Goal: Understand process/instructions

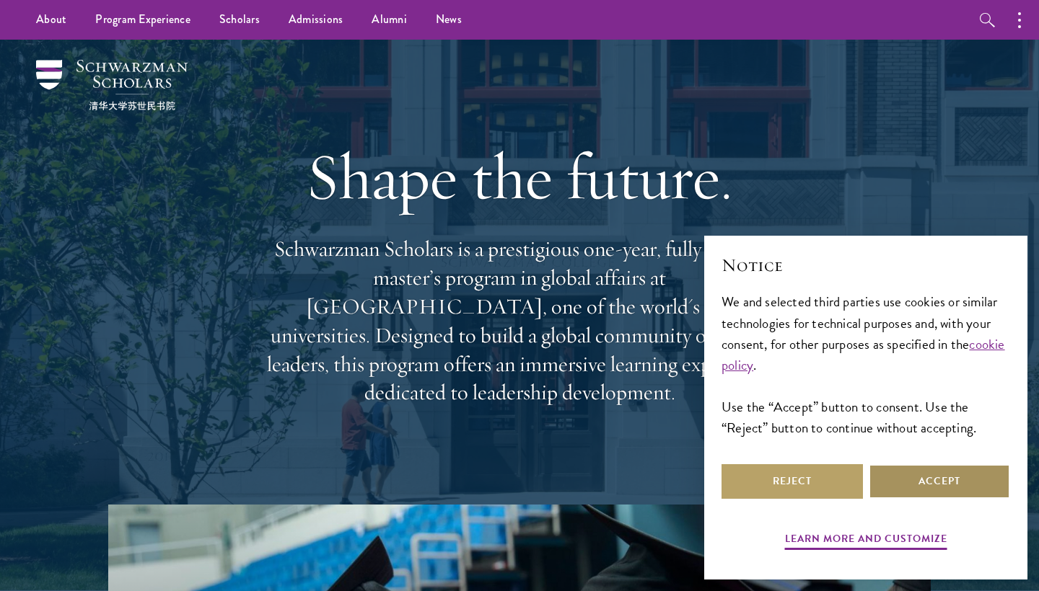
click at [927, 477] on button "Accept" at bounding box center [938, 481] width 141 height 35
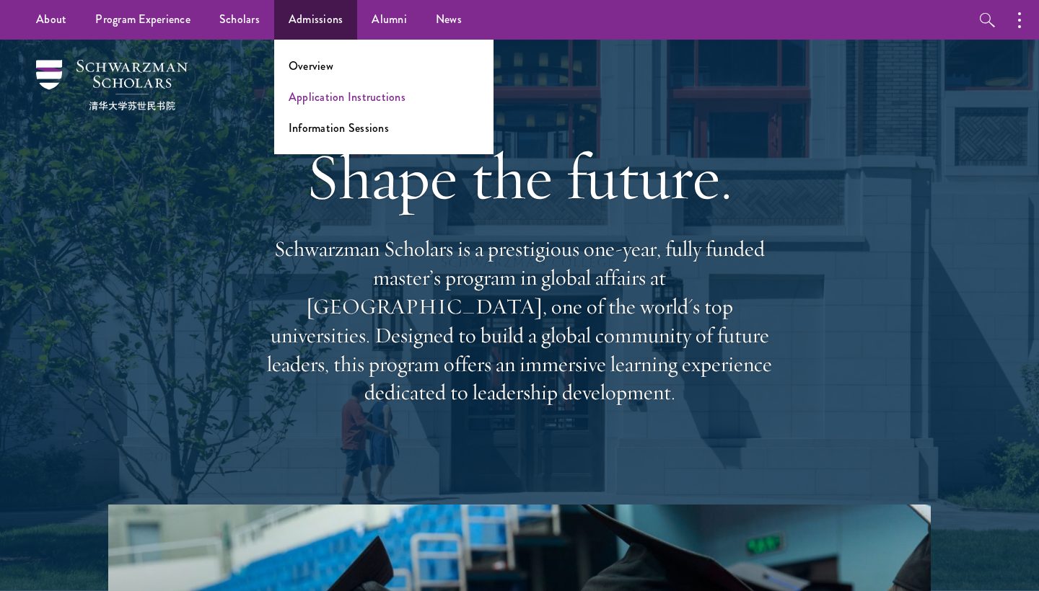
click at [312, 105] on link "Application Instructions" at bounding box center [346, 97] width 117 height 17
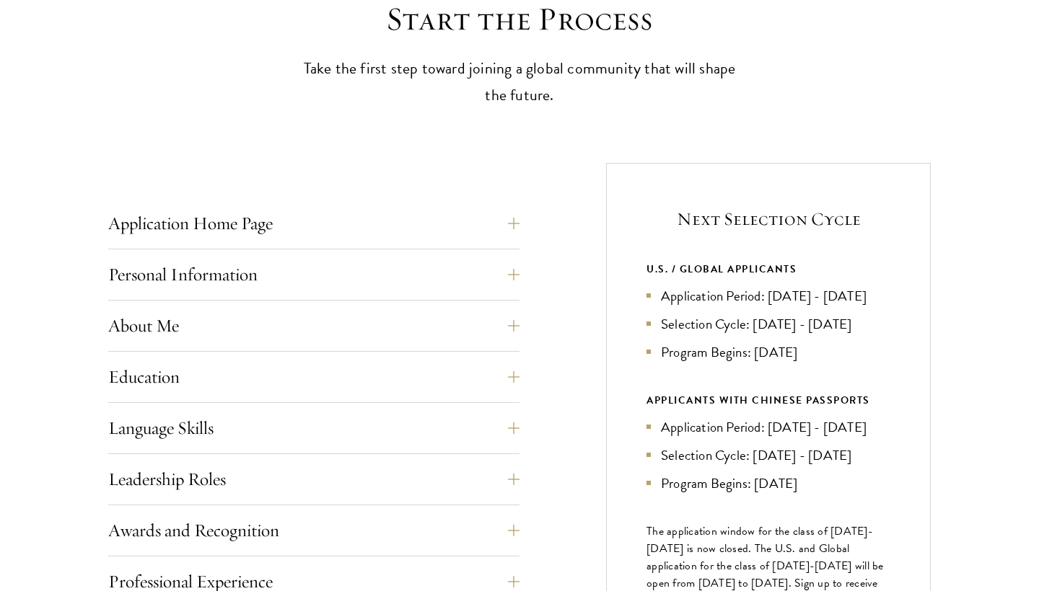
scroll to position [424, 0]
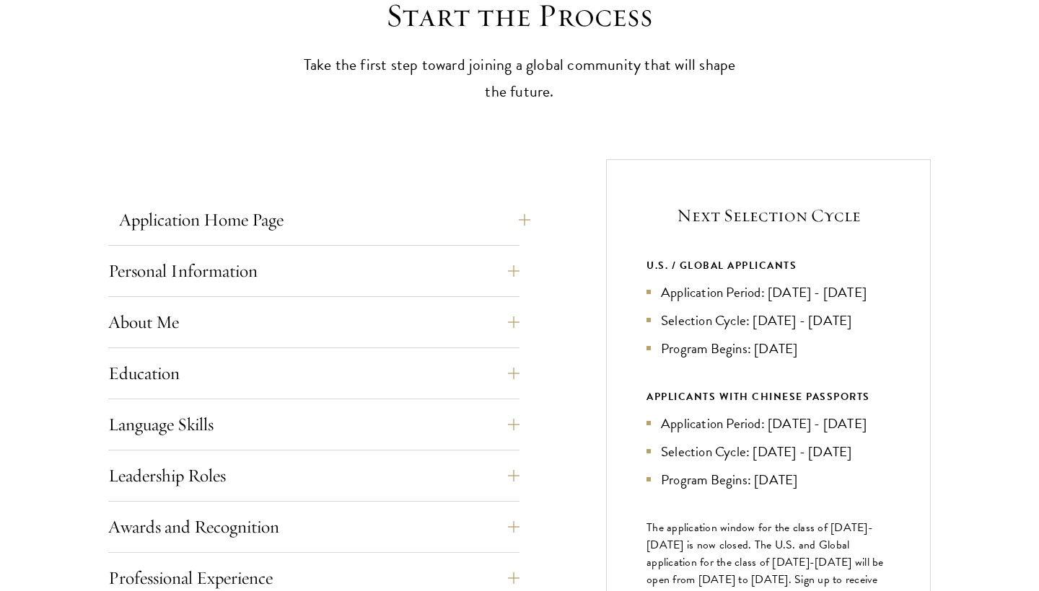
click at [328, 215] on button "Application Home Page" at bounding box center [324, 220] width 411 height 35
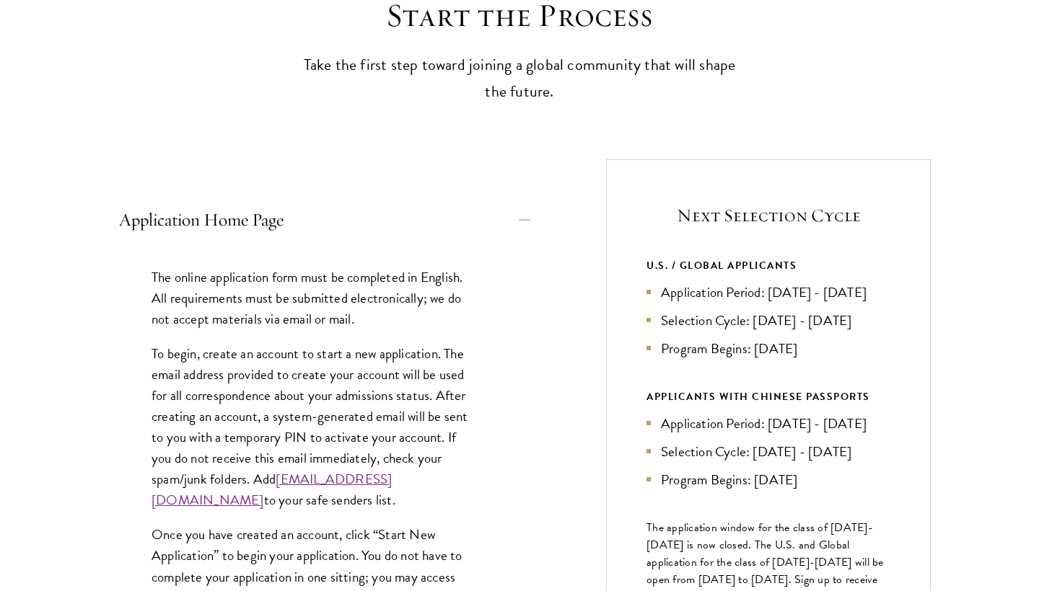
click at [326, 223] on button "Application Home Page" at bounding box center [324, 220] width 411 height 35
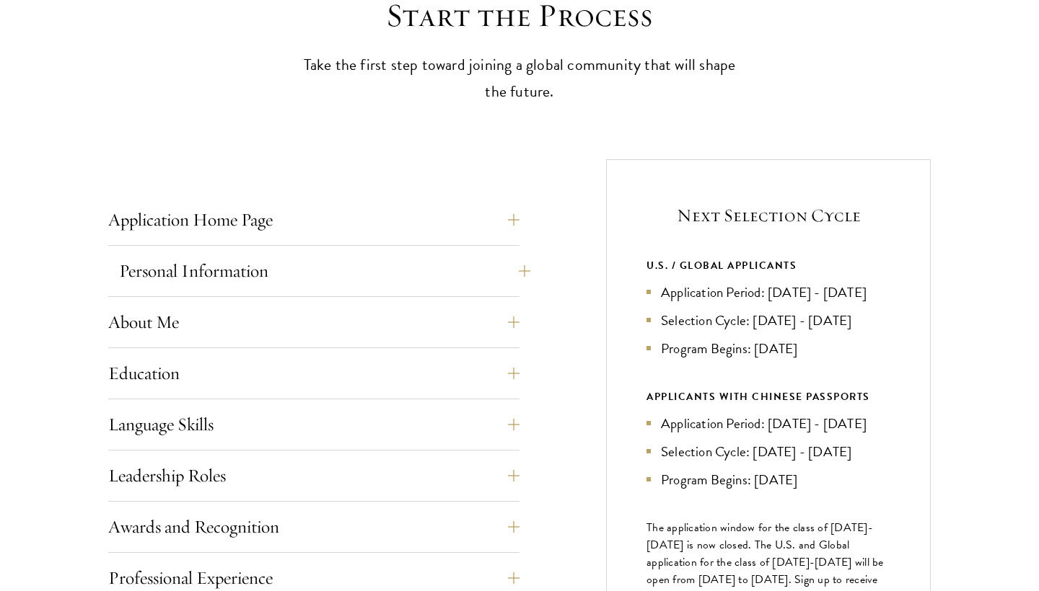
click at [297, 274] on button "Personal Information" at bounding box center [324, 271] width 411 height 35
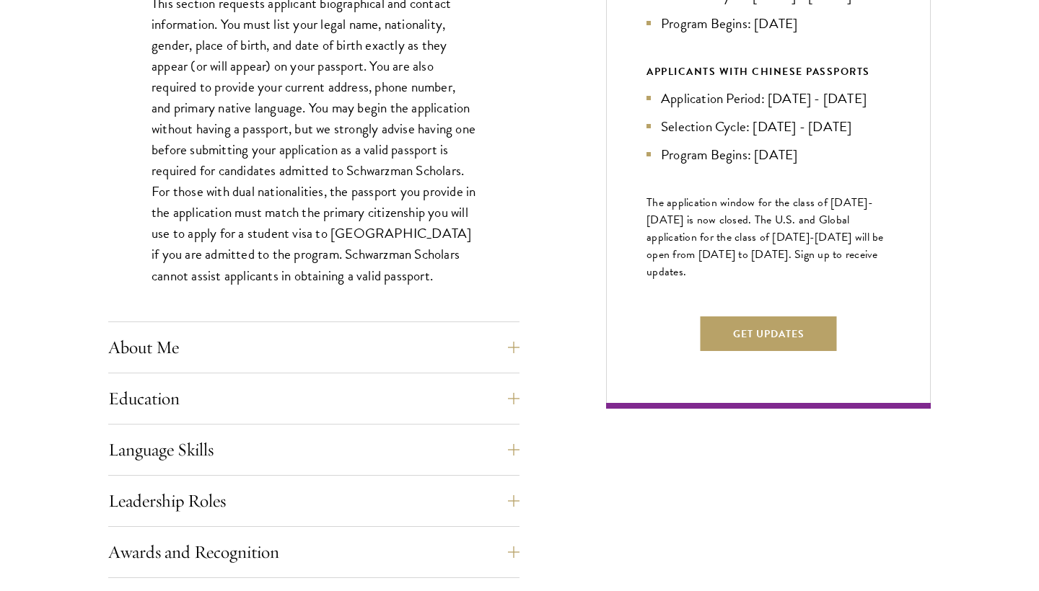
scroll to position [786, 0]
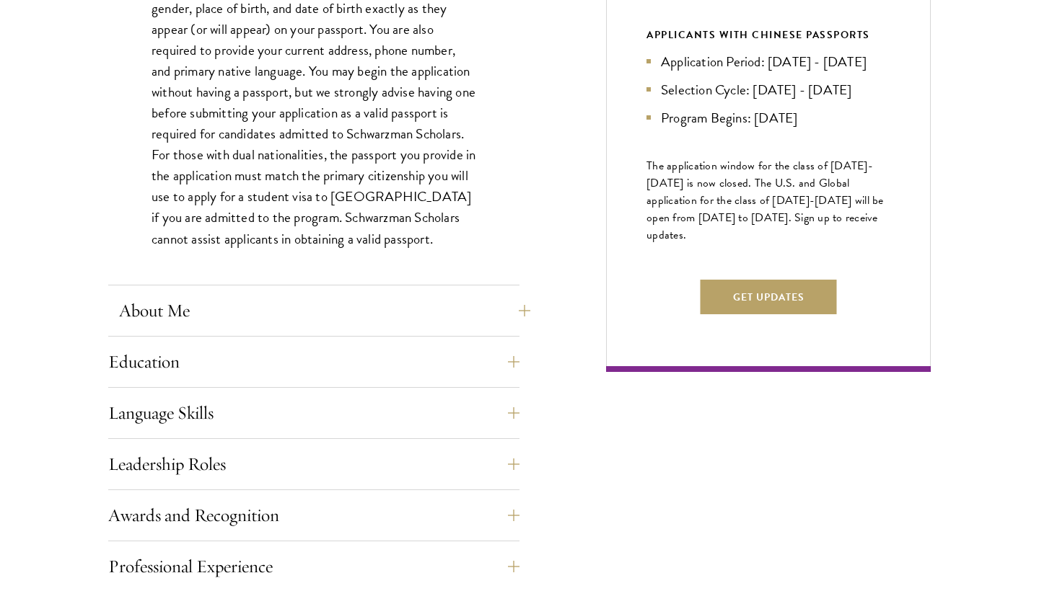
click at [268, 321] on button "About Me" at bounding box center [324, 311] width 411 height 35
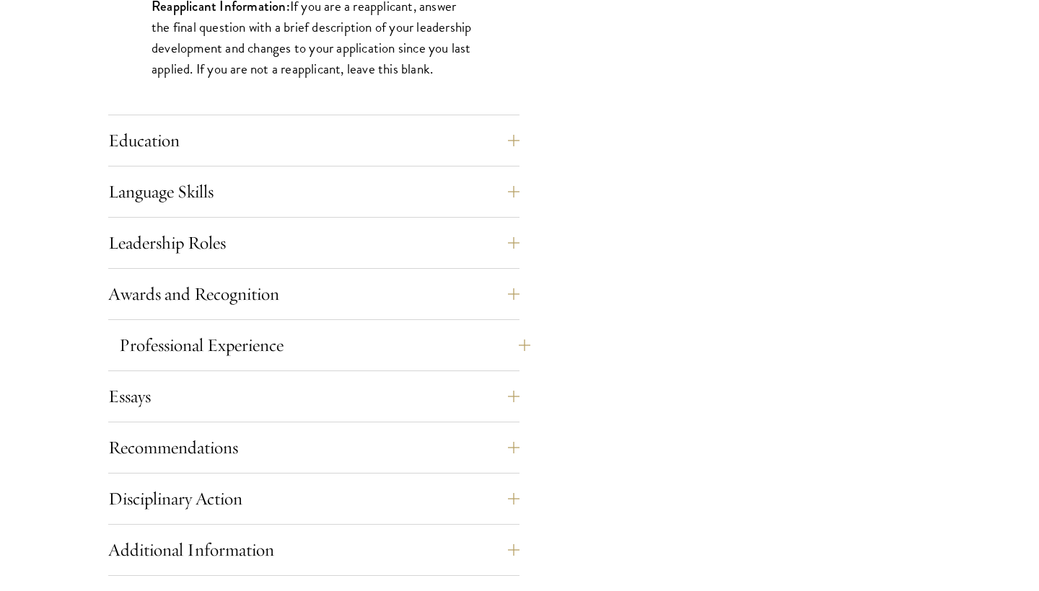
scroll to position [1358, 0]
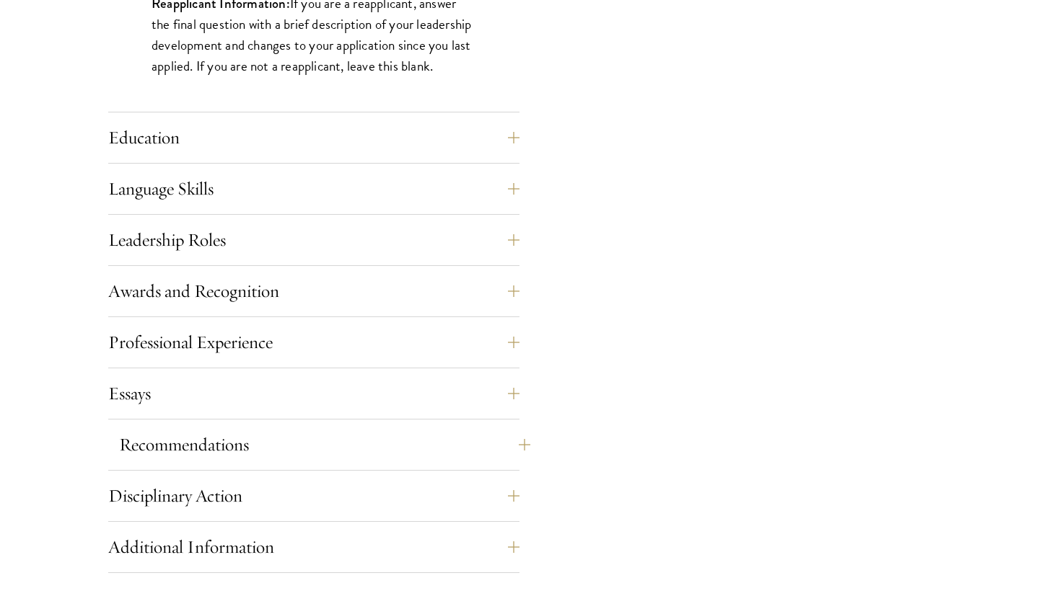
click at [297, 449] on button "Recommendations" at bounding box center [324, 445] width 411 height 35
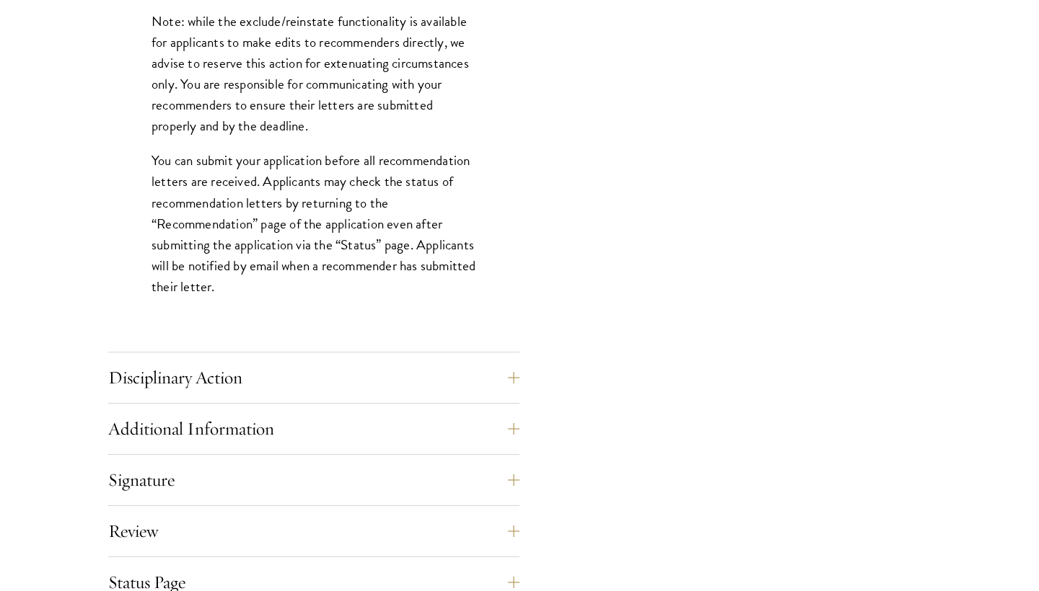
scroll to position [1969, 0]
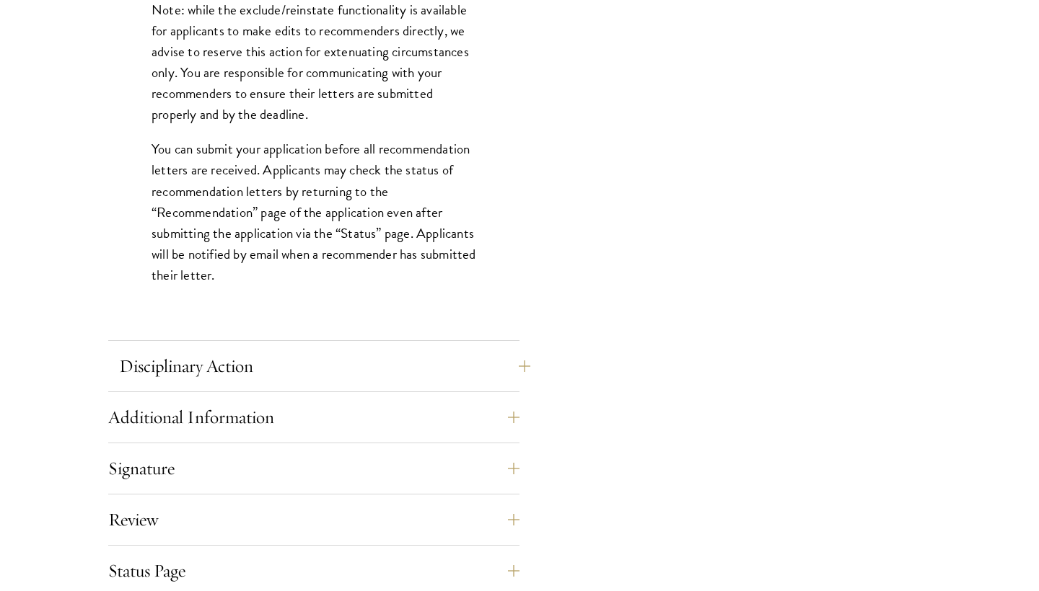
click at [301, 366] on button "Disciplinary Action" at bounding box center [324, 366] width 411 height 35
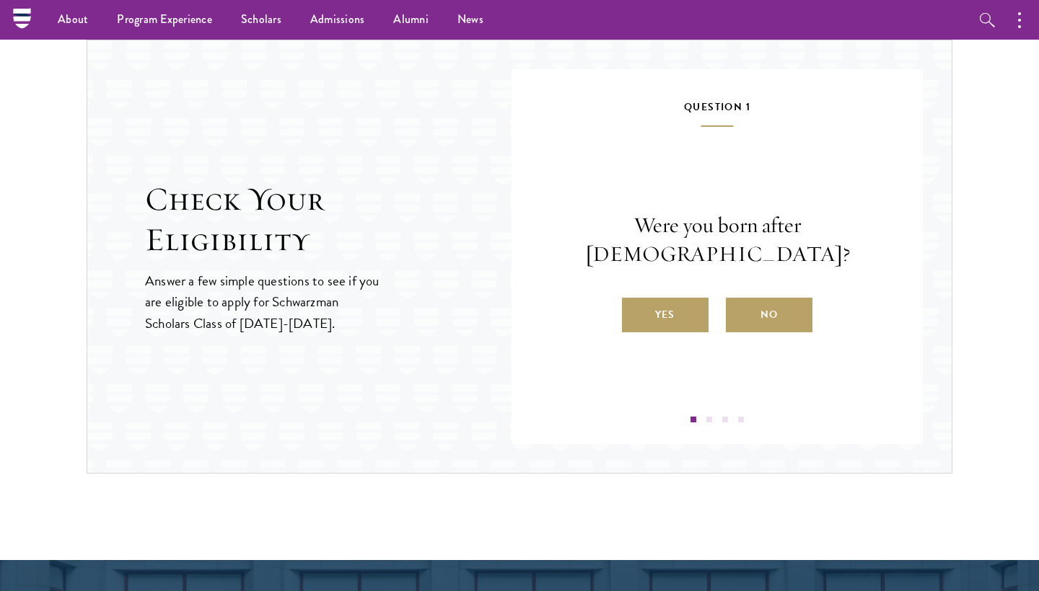
scroll to position [1605, 0]
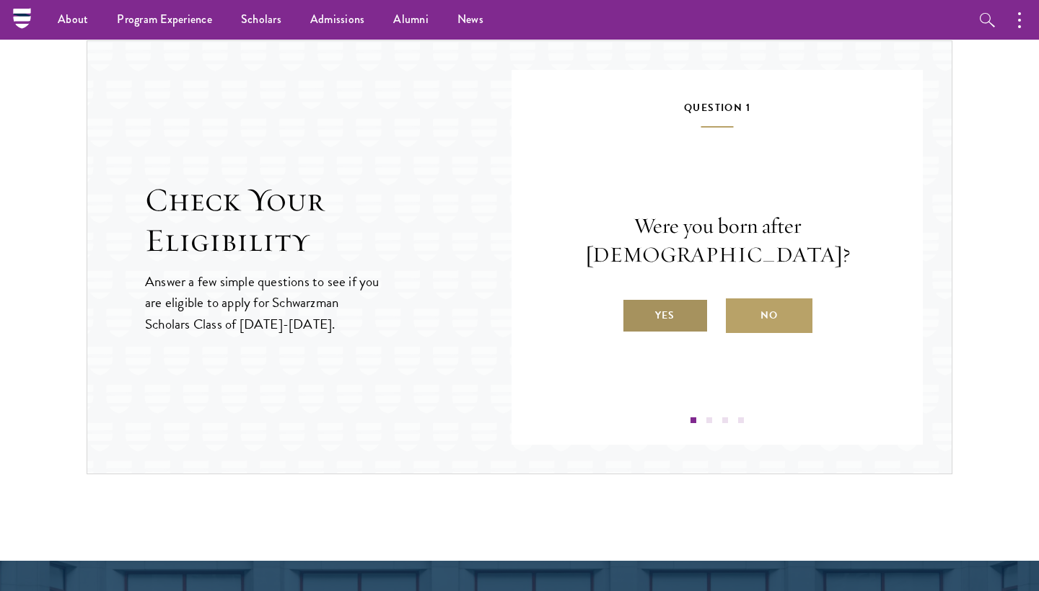
click at [683, 301] on label "Yes" at bounding box center [665, 316] width 87 height 35
click at [635, 301] on input "Yes" at bounding box center [628, 306] width 13 height 13
click at [676, 326] on label "Yes" at bounding box center [665, 316] width 87 height 35
click at [635, 313] on input "Yes" at bounding box center [628, 306] width 13 height 13
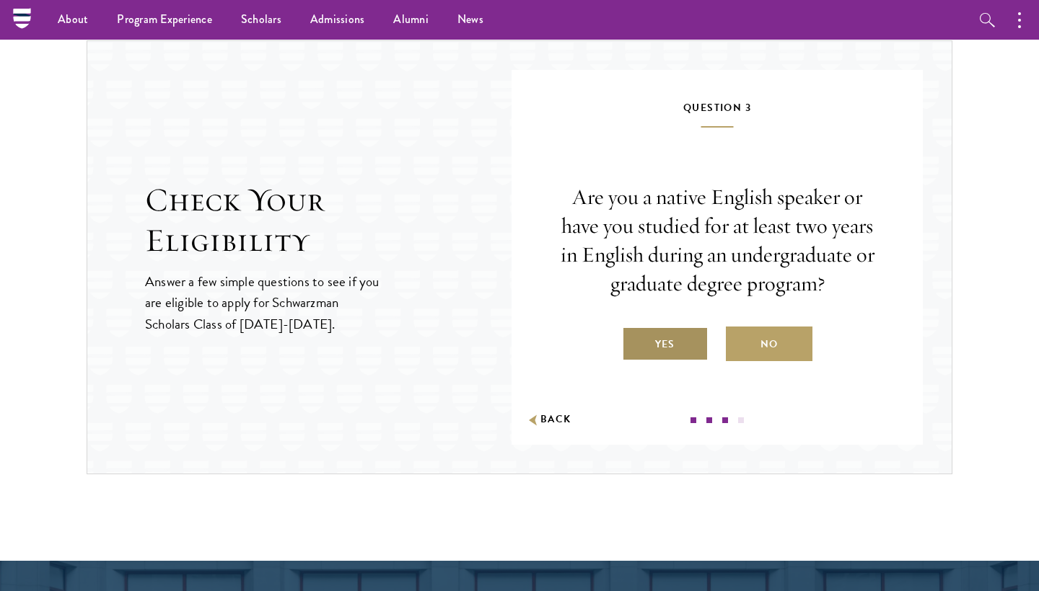
click at [675, 332] on label "Yes" at bounding box center [665, 344] width 87 height 35
click at [635, 332] on input "Yes" at bounding box center [628, 335] width 13 height 13
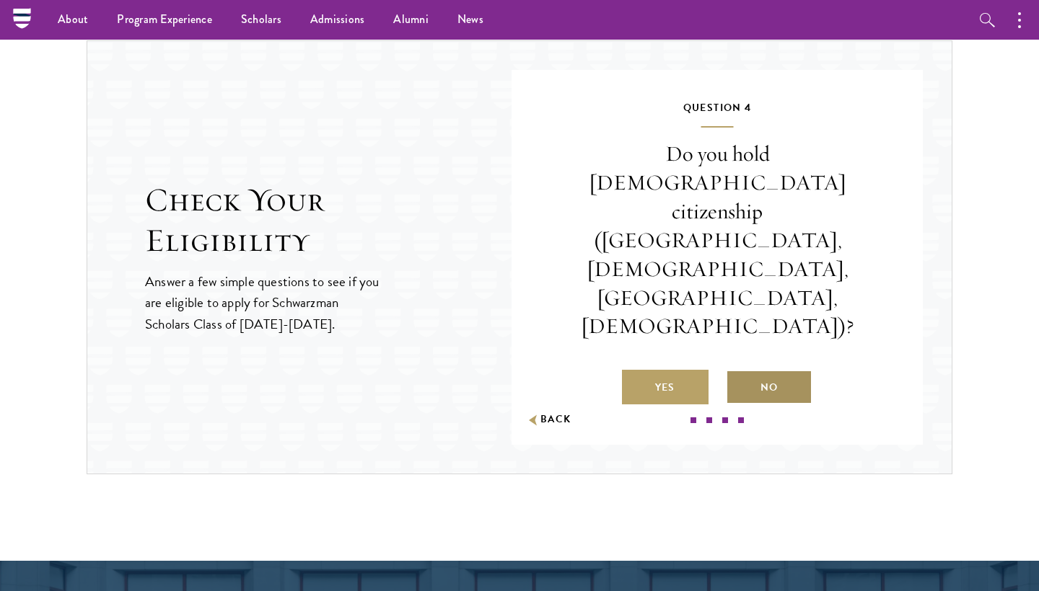
click at [754, 370] on label "No" at bounding box center [769, 387] width 87 height 35
click at [738, 372] on input "No" at bounding box center [732, 378] width 13 height 13
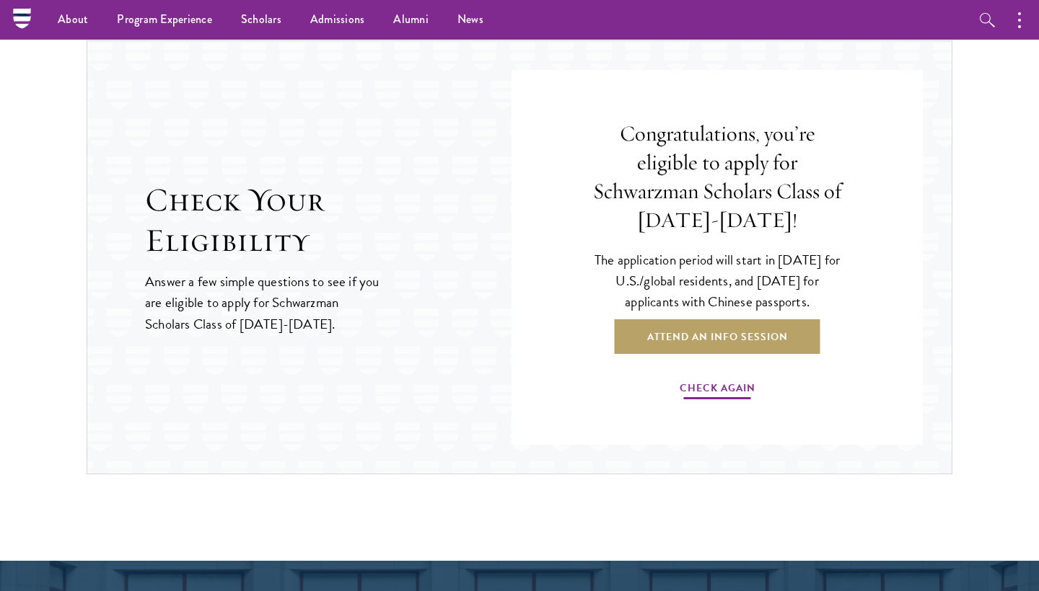
click at [722, 385] on link "Check Again" at bounding box center [717, 390] width 76 height 22
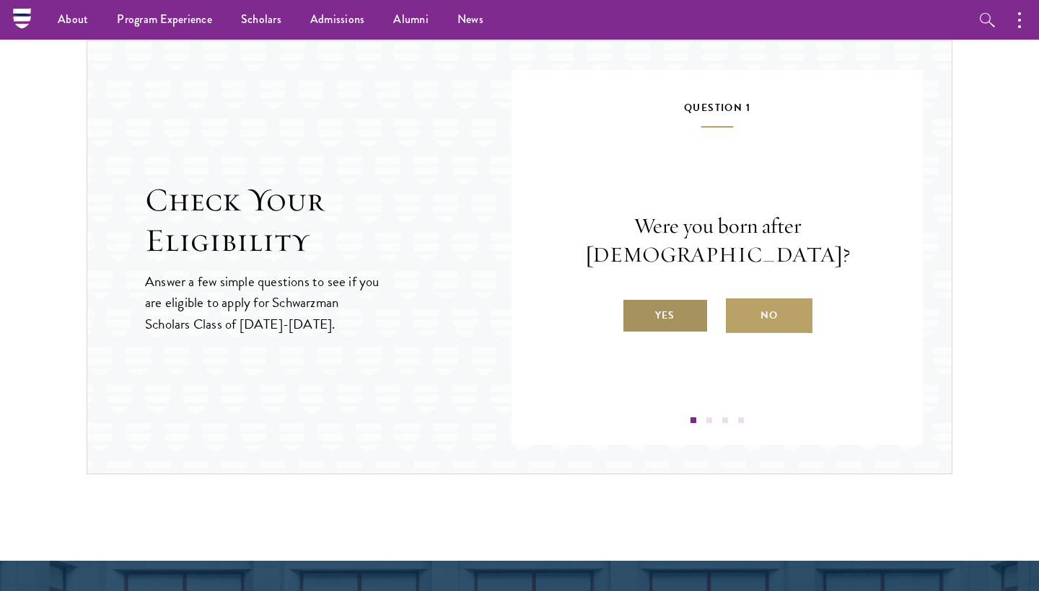
click at [687, 309] on label "Yes" at bounding box center [665, 316] width 87 height 35
click at [635, 309] on input "Yes" at bounding box center [628, 306] width 13 height 13
click at [675, 329] on label "Yes" at bounding box center [665, 316] width 87 height 35
click at [635, 313] on input "Yes" at bounding box center [628, 306] width 13 height 13
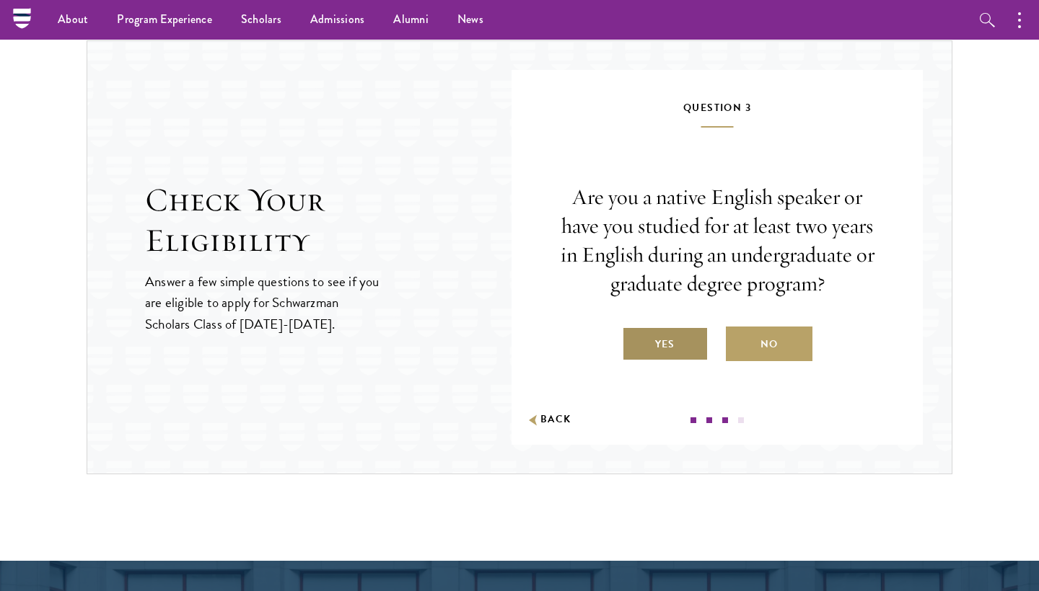
click at [676, 330] on label "Yes" at bounding box center [665, 344] width 87 height 35
click at [635, 330] on input "Yes" at bounding box center [628, 335] width 13 height 13
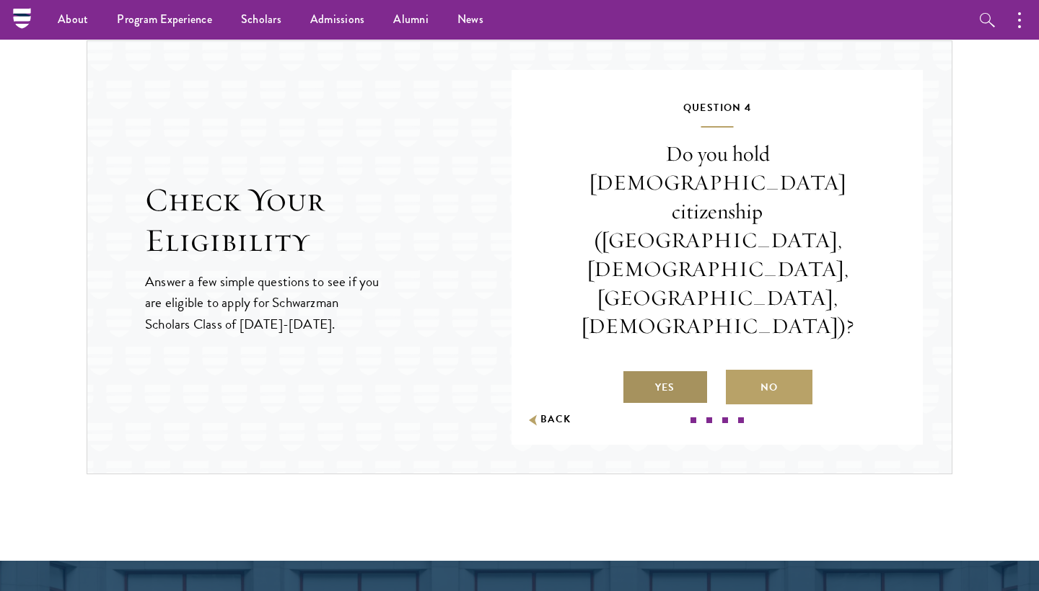
click at [676, 370] on label "Yes" at bounding box center [665, 387] width 87 height 35
click at [635, 372] on input "Yes" at bounding box center [628, 378] width 13 height 13
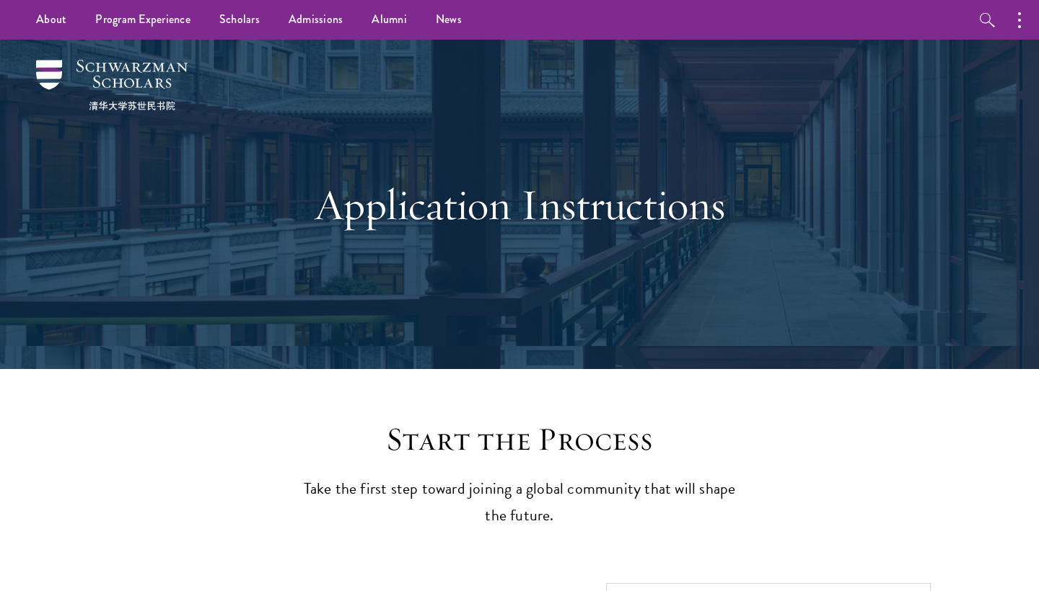
scroll to position [0, 0]
click at [1028, 26] on button "button" at bounding box center [1023, 20] width 32 height 40
